Goal: Find specific page/section: Find specific page/section

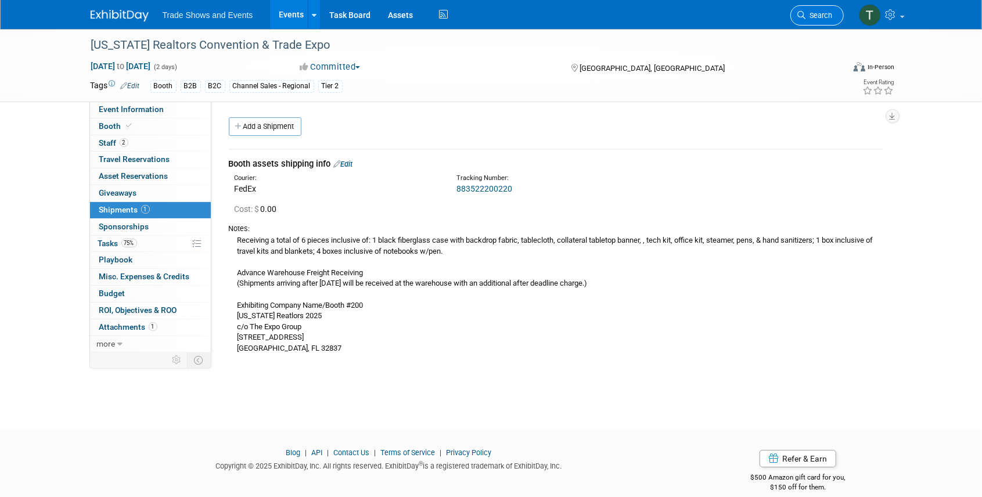
click at [809, 18] on span "Search" at bounding box center [819, 15] width 27 height 9
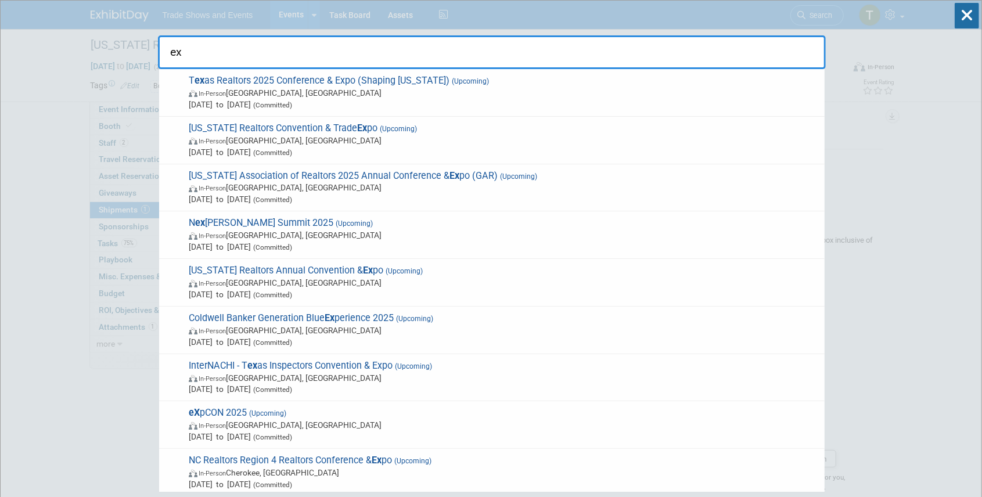
type input "e"
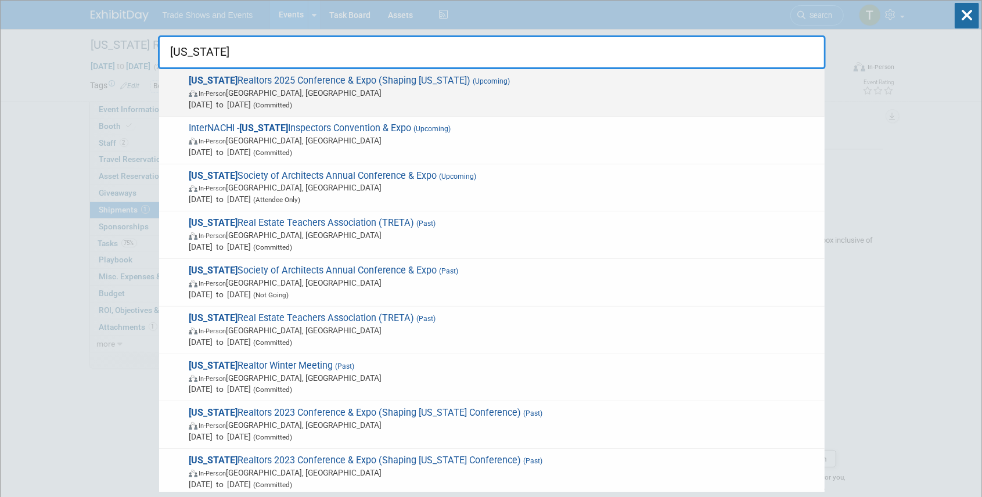
type input "texas"
click at [337, 79] on span "Texas Realtors 2025 Conference & Expo (Shaping Texas) (Upcoming) In-Person Hous…" at bounding box center [502, 92] width 634 height 35
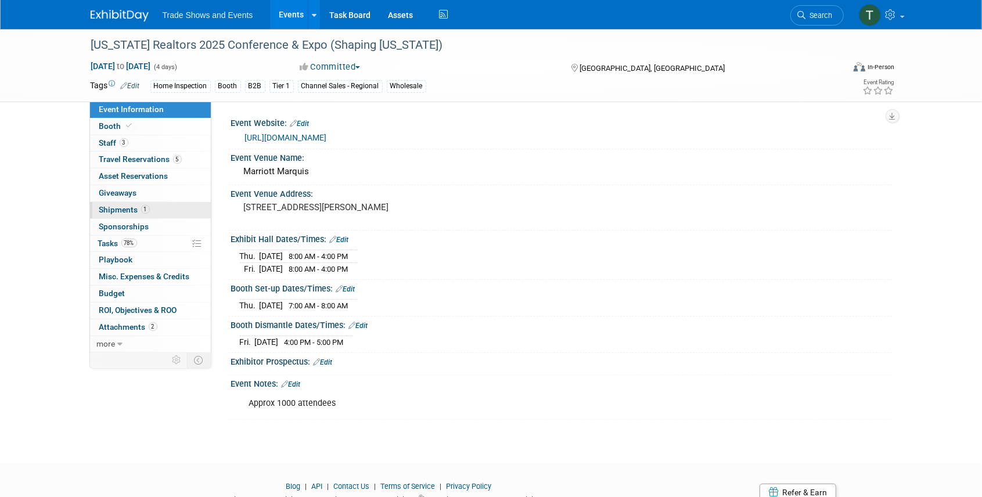
click at [124, 209] on span "Shipments 1" at bounding box center [124, 209] width 51 height 9
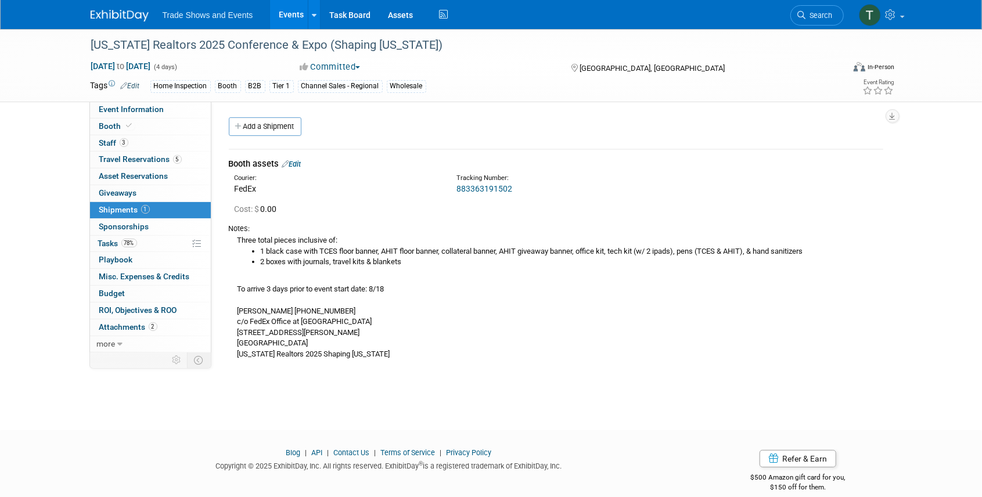
click at [247, 239] on div "Three total pieces inclusive of: 1 black case with TCES floor banner, AHIT floo…" at bounding box center [556, 297] width 654 height 126
drag, startPoint x: 237, startPoint y: 240, endPoint x: 407, endPoint y: 264, distance: 171.8
click at [407, 264] on div "Three total pieces inclusive of: 1 black case with TCES floor banner, AHIT floo…" at bounding box center [556, 297] width 654 height 126
copy div "Three total pieces inclusive of: 1 black case with TCES floor banner, AHIT floo…"
click at [815, 10] on link "Search" at bounding box center [816, 15] width 53 height 20
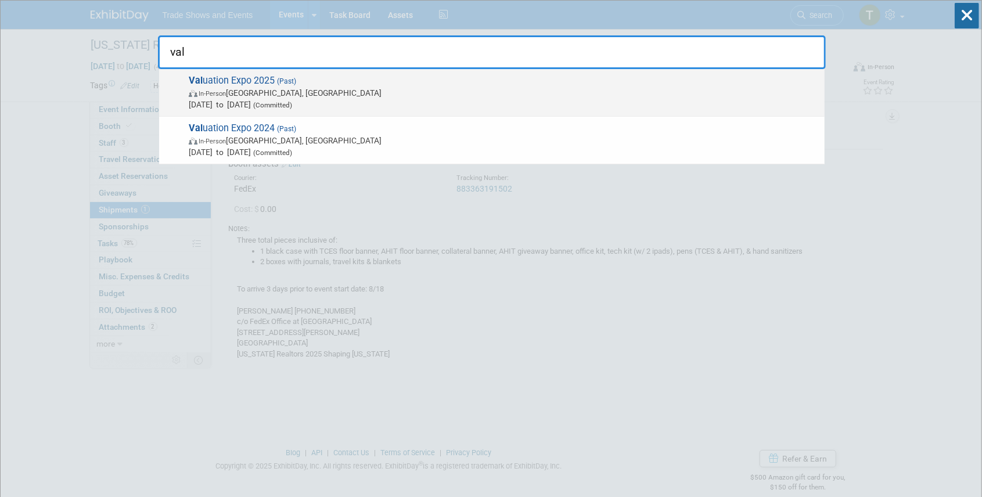
type input "val"
click at [204, 80] on span "Val uation Expo 2025 (Past) In-Person Las Vegas, NV Aug 11, 2025 to Aug 13, 202…" at bounding box center [502, 92] width 634 height 35
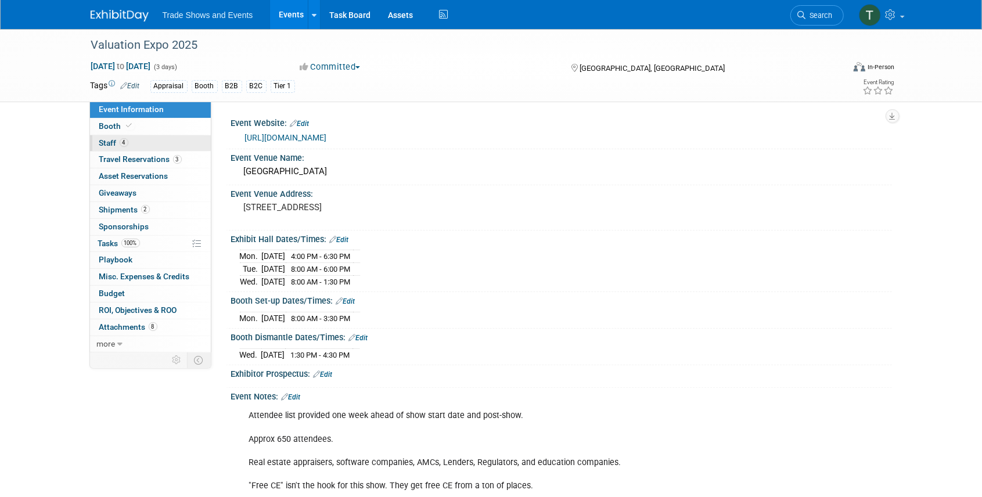
click at [160, 142] on link "4 Staff 4" at bounding box center [150, 143] width 121 height 16
